Goal: Obtain resource: Download file/media

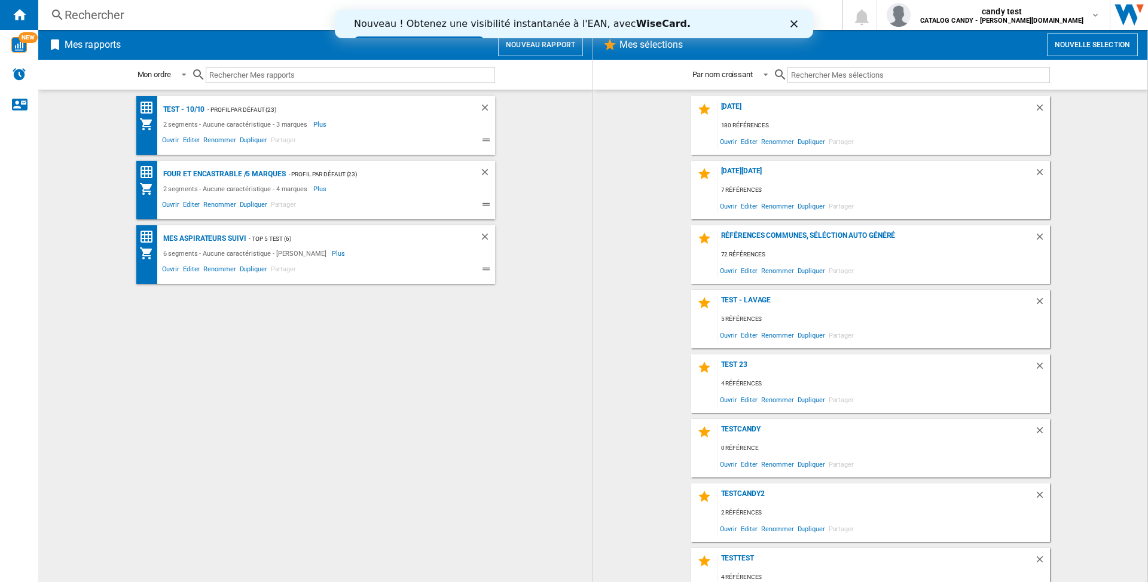
click at [798, 22] on div "Fermer" at bounding box center [796, 23] width 12 height 7
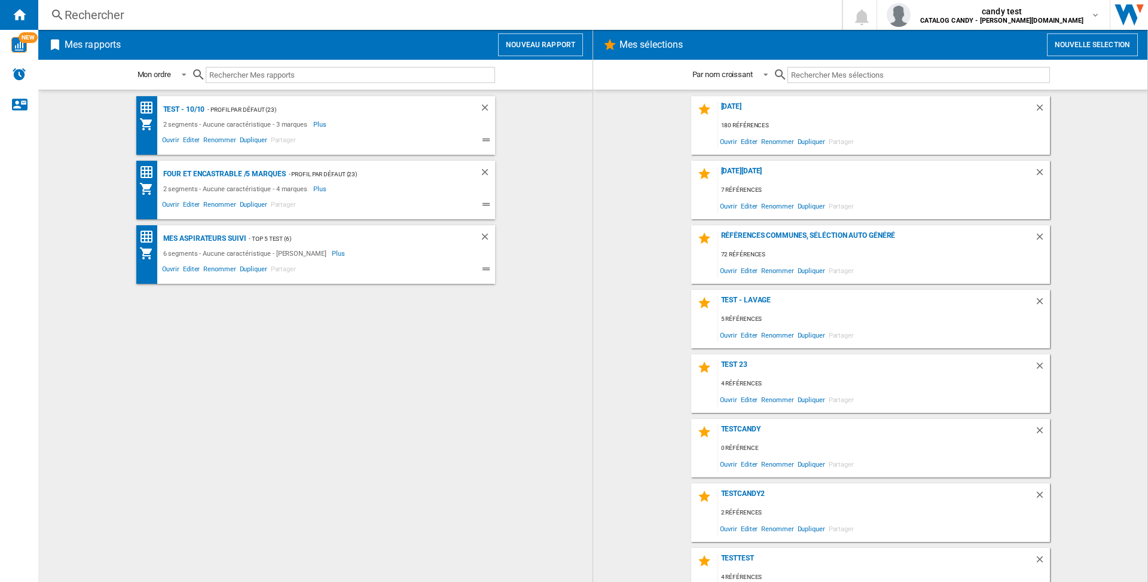
click at [517, 44] on button "Nouveau rapport" at bounding box center [540, 44] width 85 height 23
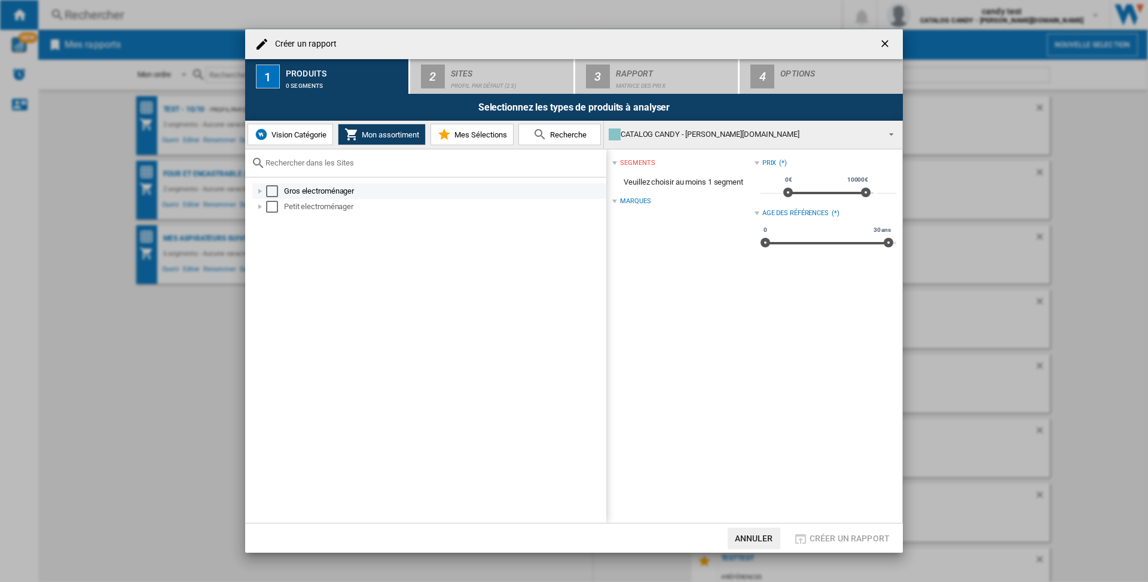
click at [274, 189] on div "Select" at bounding box center [272, 191] width 12 height 12
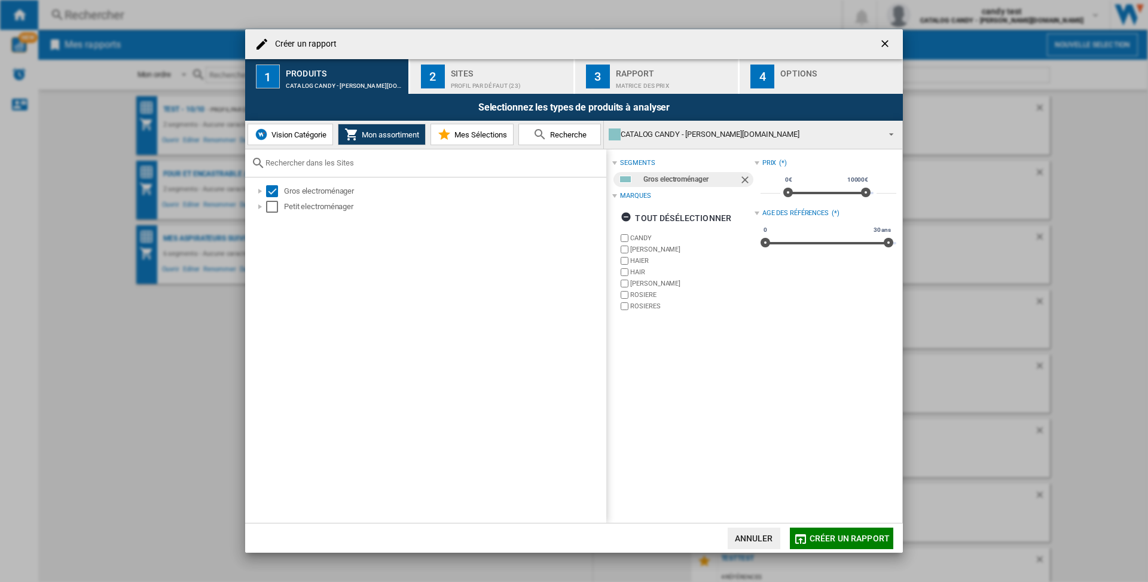
click at [855, 537] on span "Créer un rapport" at bounding box center [850, 539] width 80 height 10
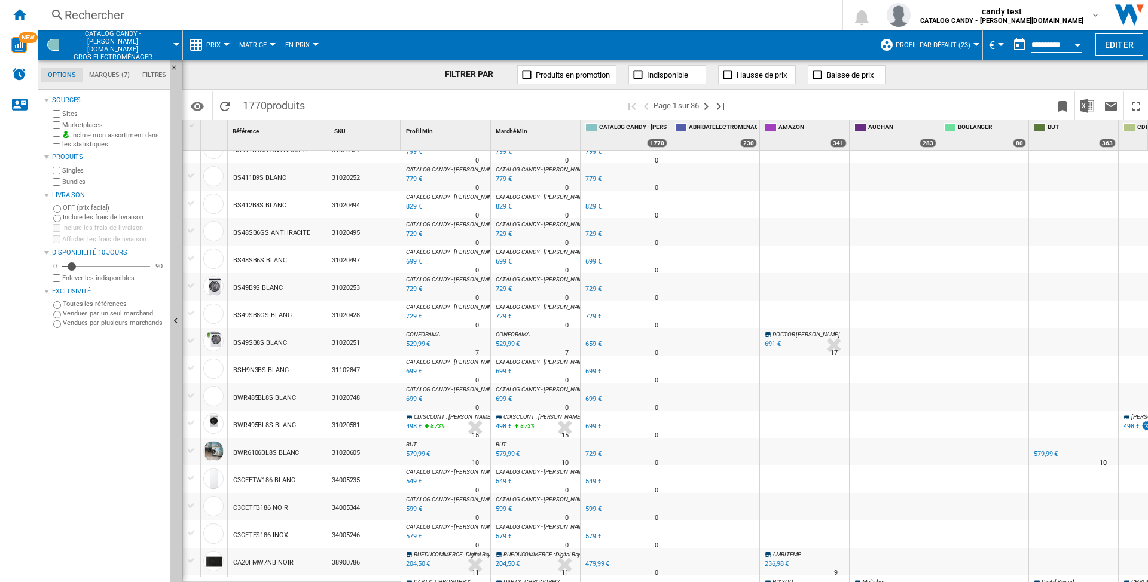
scroll to position [239, 0]
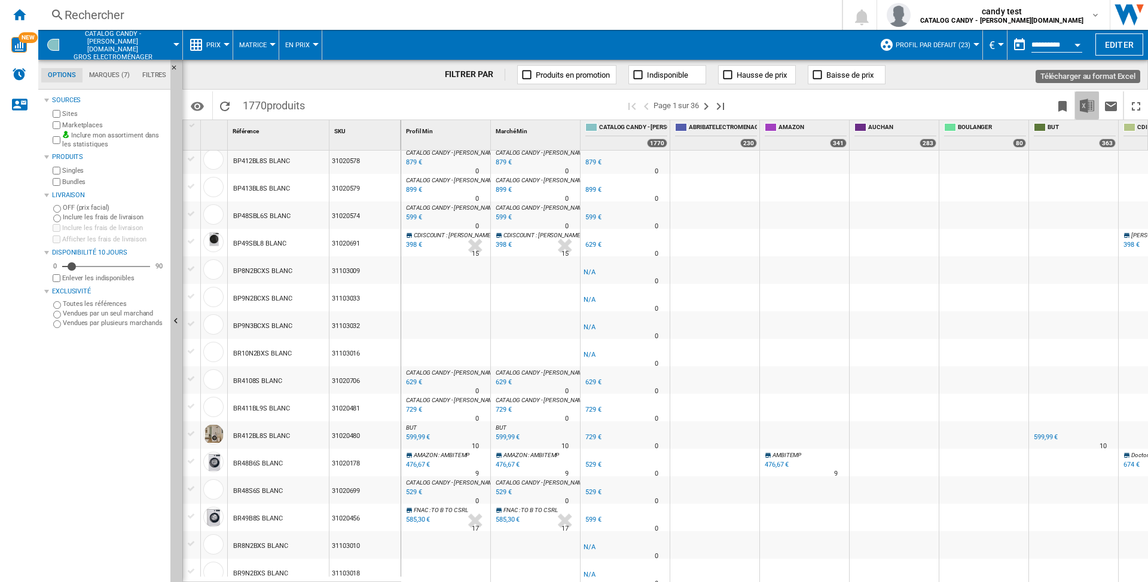
click at [1082, 108] on img "Télécharger au format Excel" at bounding box center [1087, 106] width 14 height 14
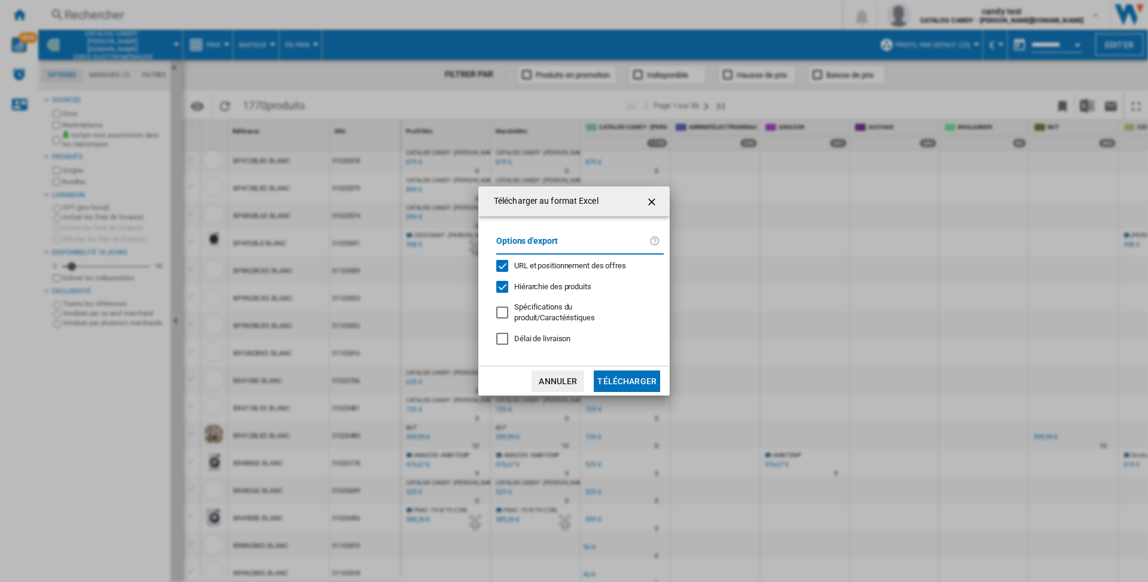
click at [500, 292] on div "Hiérarchie des produits" at bounding box center [502, 287] width 12 height 12
click at [503, 269] on div "URL et positionnement des offres" at bounding box center [502, 266] width 12 height 12
click at [505, 314] on div at bounding box center [502, 313] width 12 height 12
click at [612, 378] on button "Télécharger" at bounding box center [627, 382] width 66 height 22
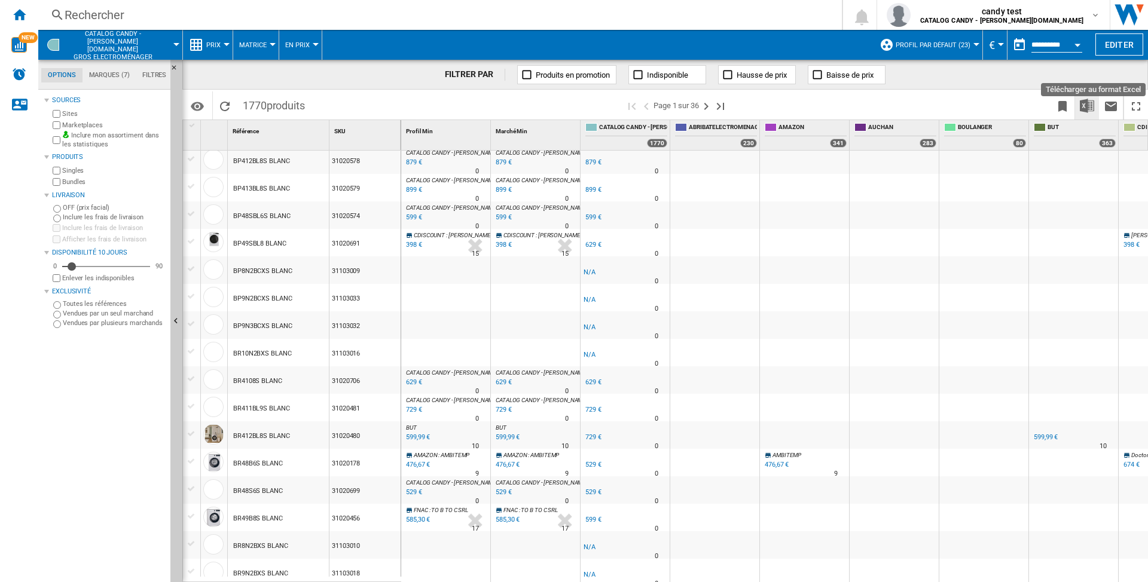
click at [1088, 108] on img "Télécharger au format Excel" at bounding box center [1087, 106] width 14 height 14
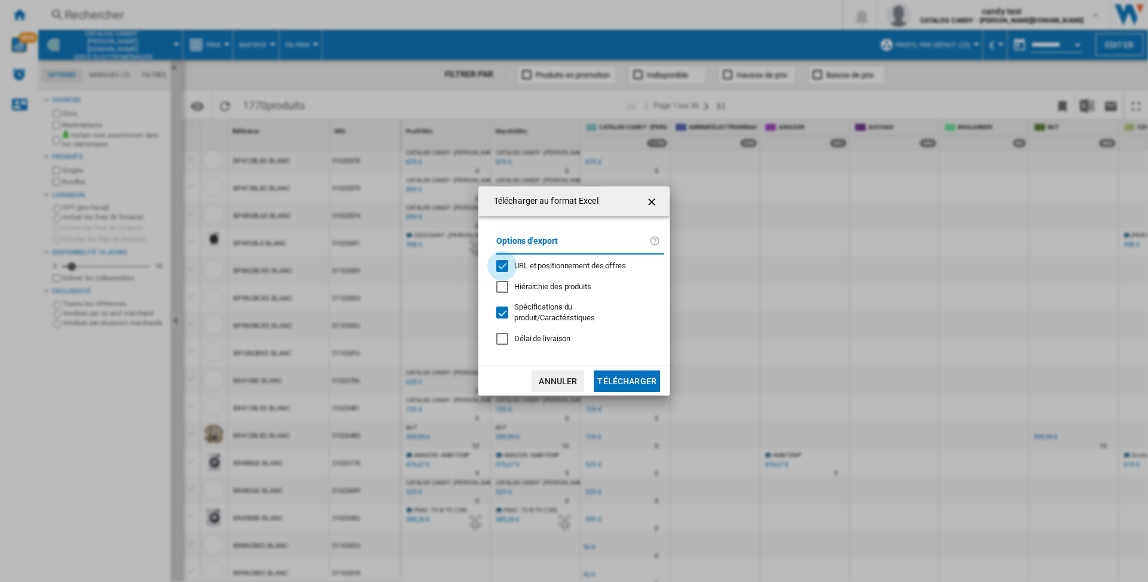
click at [506, 268] on div "URL et positionnement des offres" at bounding box center [502, 266] width 12 height 12
click at [612, 374] on button "Télécharger" at bounding box center [627, 382] width 66 height 22
